Goal: Information Seeking & Learning: Learn about a topic

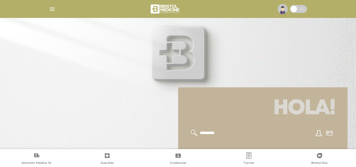
click at [52, 8] on img "button" at bounding box center [52, 9] width 7 height 7
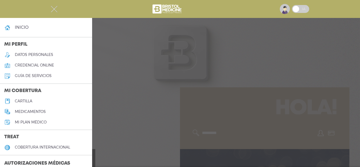
click at [40, 111] on h5 "medicamentos" at bounding box center [30, 112] width 31 height 4
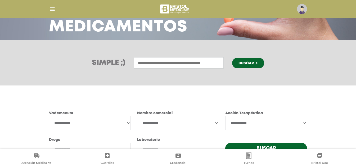
scroll to position [69, 0]
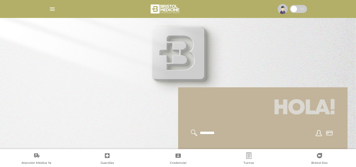
click at [50, 11] on img "button" at bounding box center [52, 9] width 7 height 7
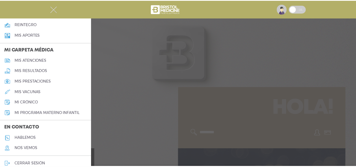
scroll to position [230, 0]
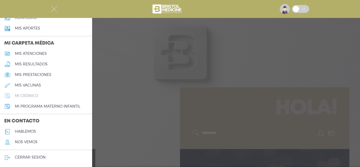
click at [25, 96] on h5 "mi crónico" at bounding box center [26, 96] width 23 height 4
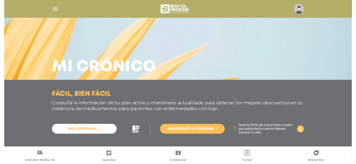
scroll to position [2, 0]
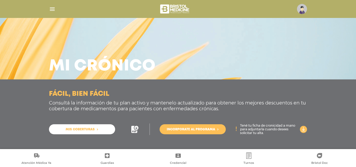
click at [76, 130] on span "Mis coberturas" at bounding box center [80, 129] width 29 height 3
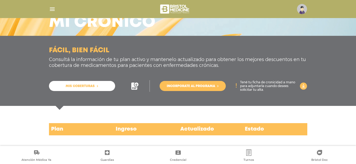
scroll to position [46, 0]
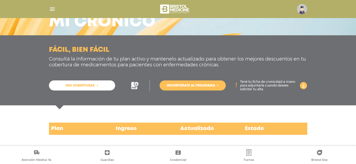
click at [55, 126] on div "Plan" at bounding box center [81, 128] width 65 height 12
click at [132, 128] on div "Ingreso" at bounding box center [146, 128] width 65 height 12
click at [256, 89] on p "Tené tu ficha de cronicidad a mano para adjuntarla cuando desees solicitar tu a…" at bounding box center [268, 85] width 57 height 11
click at [194, 85] on span "Incorporate al programa" at bounding box center [191, 85] width 48 height 3
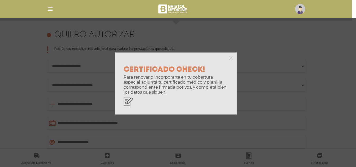
scroll to position [235, 0]
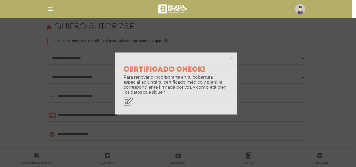
click at [118, 104] on div "CERTIFICADO CHECK! Para renovar o incorporarte en tu cobertura especial adjuntá…" at bounding box center [176, 89] width 122 height 52
click at [129, 103] on icon at bounding box center [129, 101] width 6 height 6
click at [196, 81] on p "Para renovar o incorporarte en tu cobertura especial adjuntá tu certificado méd…" at bounding box center [176, 85] width 105 height 20
click at [2, 70] on div "CERTIFICADO CHECK! Para renovar o incorporarte en tu cobertura especial adjuntá…" at bounding box center [178, 83] width 356 height 167
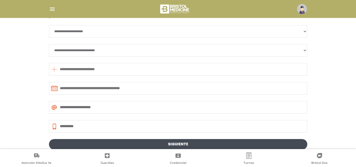
scroll to position [208, 0]
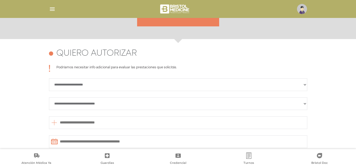
click at [93, 86] on select "**********" at bounding box center [178, 85] width 258 height 13
select select "**********"
click at [49, 79] on select "**********" at bounding box center [178, 85] width 258 height 13
click at [100, 107] on select "**********" at bounding box center [178, 104] width 258 height 13
click at [49, 98] on select "**********" at bounding box center [178, 104] width 258 height 13
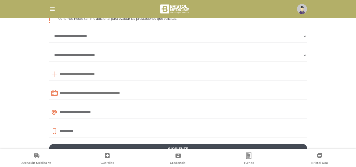
scroll to position [261, 0]
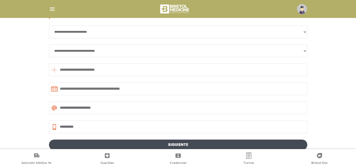
click at [88, 71] on input "text" at bounding box center [178, 70] width 258 height 13
click at [136, 92] on input "text" at bounding box center [178, 89] width 258 height 13
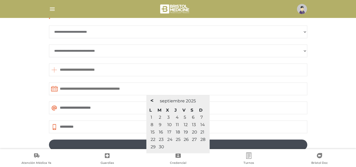
click at [161, 132] on span "16" at bounding box center [161, 132] width 4 height 5
click at [151, 101] on span "<" at bounding box center [151, 101] width 3 height 6
click at [207, 101] on span ">" at bounding box center [206, 101] width 3 height 6
click at [120, 90] on input "text" at bounding box center [178, 89] width 258 height 13
click at [103, 123] on input "**********" at bounding box center [178, 127] width 258 height 13
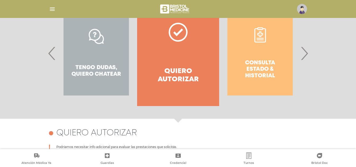
scroll to position [129, 0]
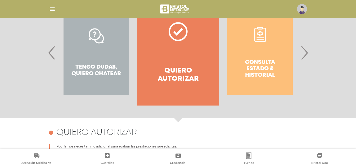
click at [185, 78] on h4 "Quiero autorizar" at bounding box center [178, 75] width 63 height 16
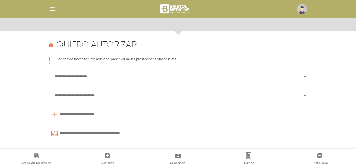
scroll to position [235, 0]
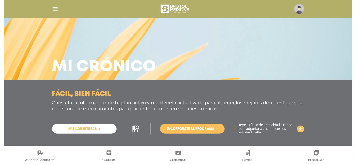
scroll to position [2, 0]
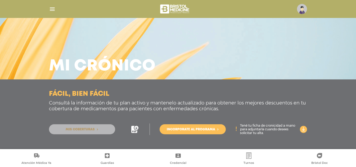
click at [93, 131] on span "Mis coberturas" at bounding box center [80, 129] width 29 height 3
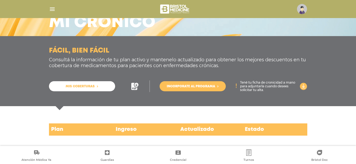
scroll to position [46, 0]
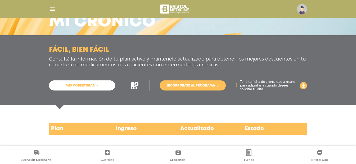
click at [194, 128] on div "Actualizado" at bounding box center [210, 128] width 65 height 12
click at [187, 84] on span "Incorporate al programa" at bounding box center [191, 85] width 48 height 3
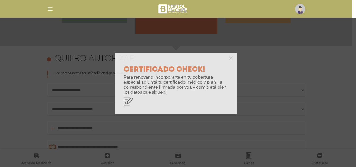
scroll to position [241, 0]
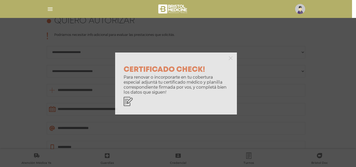
click at [264, 69] on div "CERTIFICADO CHECK! Para renovar o incorporarte en tu cobertura especial adjuntá…" at bounding box center [178, 83] width 356 height 167
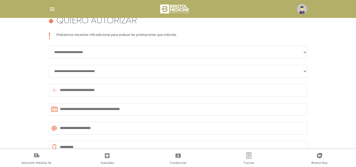
click at [52, 10] on img "button" at bounding box center [52, 9] width 7 height 7
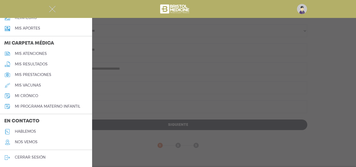
scroll to position [290, 0]
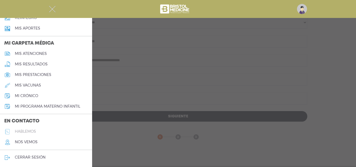
click at [25, 130] on h5 "hablemos" at bounding box center [25, 132] width 21 height 4
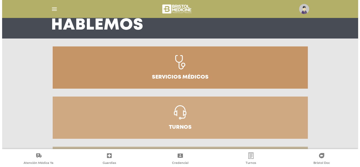
scroll to position [9, 0]
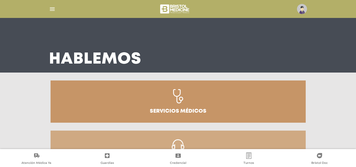
click at [52, 6] on img "button" at bounding box center [52, 9] width 7 height 7
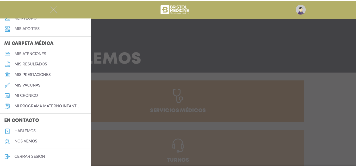
scroll to position [230, 0]
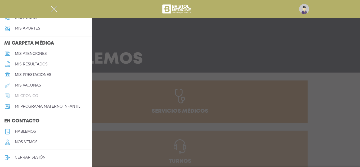
click at [30, 95] on h5 "mi crónico" at bounding box center [26, 96] width 23 height 4
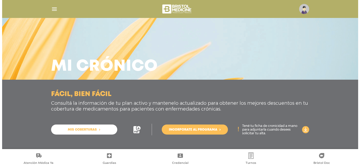
scroll to position [2, 0]
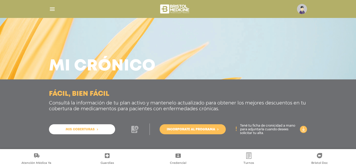
click at [134, 127] on icon at bounding box center [134, 129] width 7 height 7
click at [52, 9] on img "button" at bounding box center [52, 9] width 7 height 7
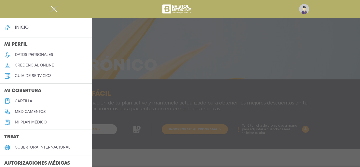
click at [52, 9] on img "button" at bounding box center [54, 9] width 7 height 7
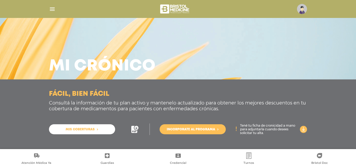
click at [55, 10] on img "button" at bounding box center [52, 9] width 7 height 7
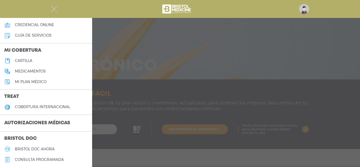
scroll to position [53, 0]
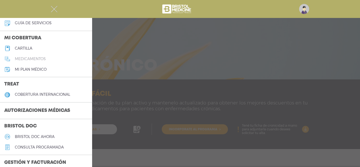
drag, startPoint x: 32, startPoint y: 63, endPoint x: 66, endPoint y: 56, distance: 34.1
drag, startPoint x: 66, startPoint y: 56, endPoint x: 107, endPoint y: 35, distance: 46.5
click at [152, 45] on div at bounding box center [180, 83] width 360 height 167
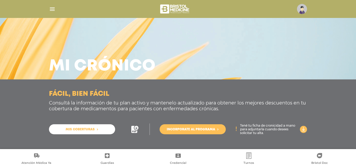
click at [53, 7] on img "button" at bounding box center [52, 9] width 7 height 7
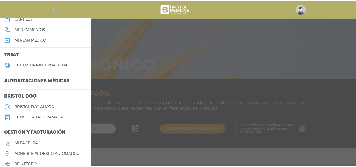
scroll to position [79, 0]
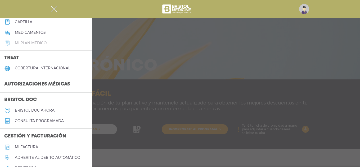
click at [39, 44] on h5 "Mi plan médico" at bounding box center [31, 43] width 32 height 4
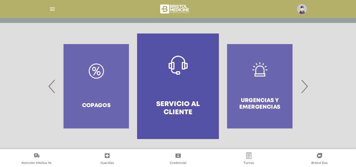
scroll to position [104, 0]
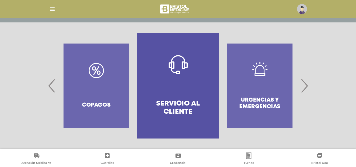
click at [303, 89] on span "›" at bounding box center [304, 86] width 10 height 29
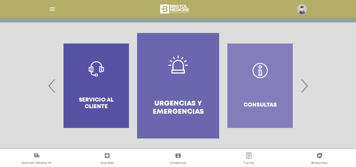
click at [303, 89] on span "›" at bounding box center [304, 86] width 10 height 29
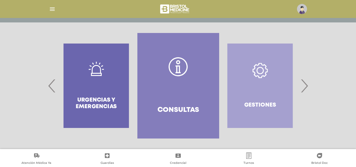
click at [303, 89] on span "›" at bounding box center [304, 86] width 10 height 29
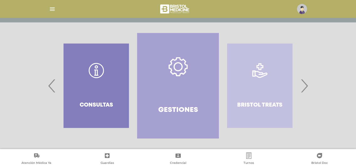
click at [177, 97] on link "Gestiones" at bounding box center [178, 86] width 82 height 106
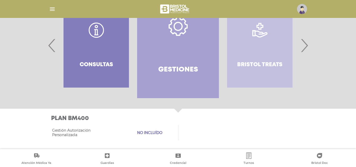
scroll to position [146, 0]
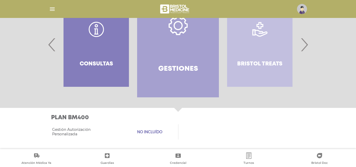
click at [308, 44] on span "›" at bounding box center [304, 44] width 10 height 29
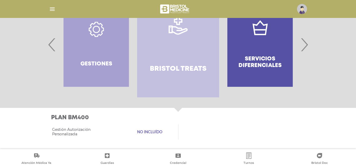
click at [308, 44] on span "›" at bounding box center [304, 44] width 10 height 29
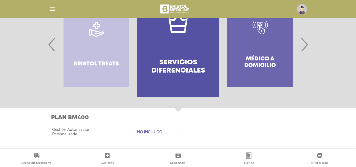
click at [174, 68] on h4 "Servicios diferenciales" at bounding box center [178, 67] width 63 height 16
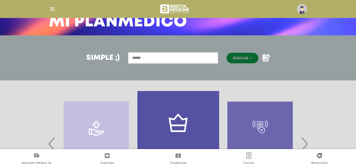
scroll to position [145, 0]
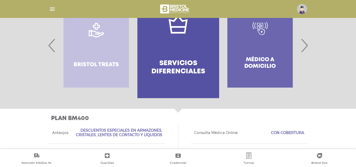
click at [305, 43] on span "›" at bounding box center [304, 45] width 10 height 29
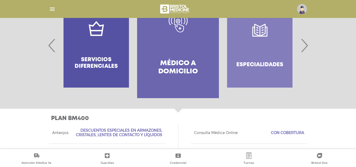
click at [305, 43] on span "›" at bounding box center [304, 45] width 10 height 29
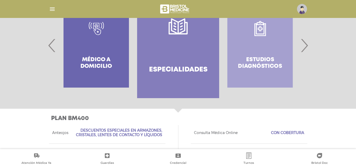
click at [305, 43] on span "›" at bounding box center [304, 45] width 10 height 29
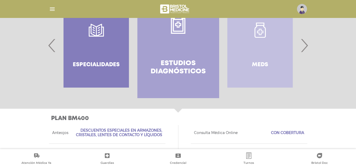
click at [305, 43] on span "›" at bounding box center [304, 45] width 10 height 29
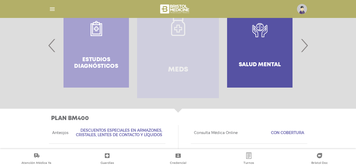
click at [188, 72] on link "Meds" at bounding box center [178, 46] width 82 height 106
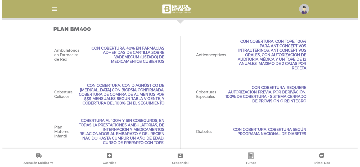
scroll to position [237, 0]
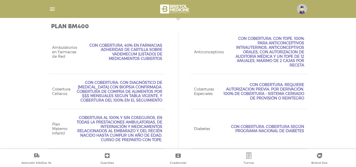
click at [53, 10] on img "button" at bounding box center [52, 9] width 7 height 7
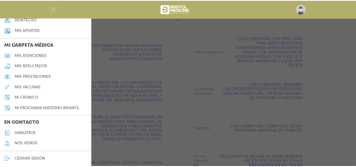
scroll to position [230, 0]
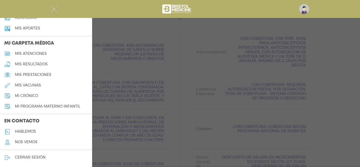
click at [26, 142] on h5 "nos vemos" at bounding box center [26, 142] width 23 height 4
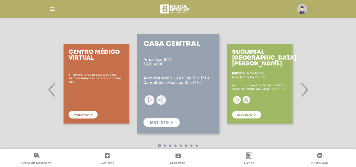
scroll to position [79, 0]
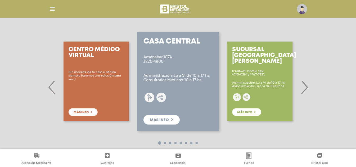
click at [309, 87] on span "›" at bounding box center [304, 87] width 10 height 29
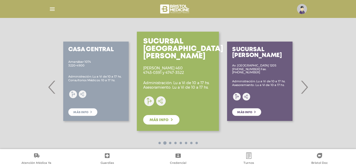
click at [42, 85] on div "Sucursal Quilmes [STREET_ADDRESS][PERSON_NAME] 4350-2077/78/79 Administración: …" at bounding box center [178, 87] width 356 height 149
click at [53, 89] on span "‹" at bounding box center [52, 87] width 10 height 29
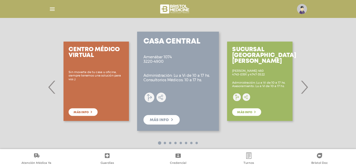
click at [53, 89] on span "‹" at bounding box center [52, 87] width 10 height 29
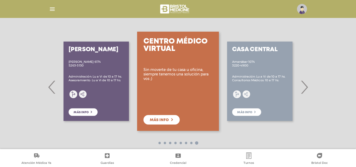
click at [48, 88] on span "‹" at bounding box center [52, 87] width 10 height 29
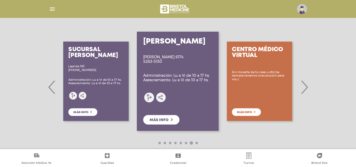
click at [48, 88] on span "‹" at bounding box center [52, 87] width 10 height 29
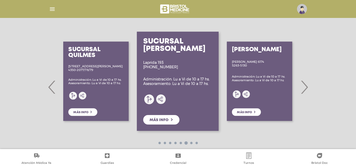
click at [48, 88] on span "‹" at bounding box center [52, 87] width 10 height 29
click at [50, 88] on span "‹" at bounding box center [52, 87] width 10 height 29
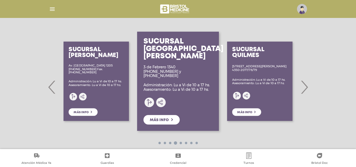
click at [50, 88] on span "‹" at bounding box center [52, 87] width 10 height 29
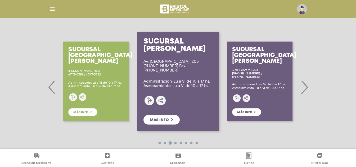
click at [162, 120] on span "Más info" at bounding box center [159, 121] width 19 height 4
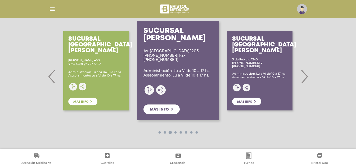
scroll to position [92, 0]
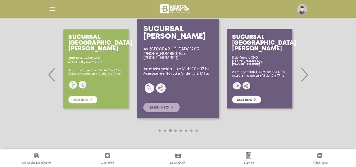
click at [170, 108] on link "Más info" at bounding box center [161, 108] width 36 height 10
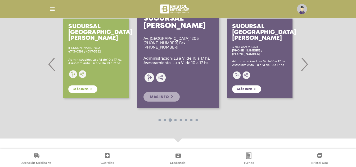
click at [154, 97] on span "Más info" at bounding box center [159, 98] width 19 height 4
